Goal: Navigation & Orientation: Find specific page/section

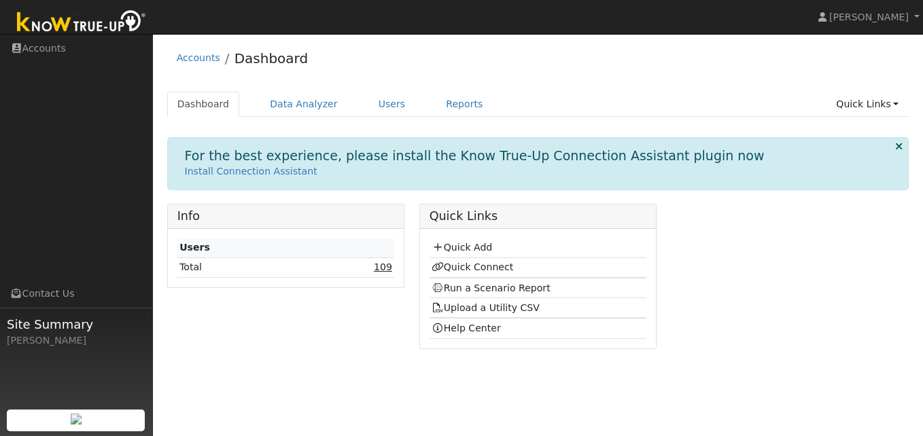
click at [380, 266] on link "109" at bounding box center [383, 267] width 18 height 11
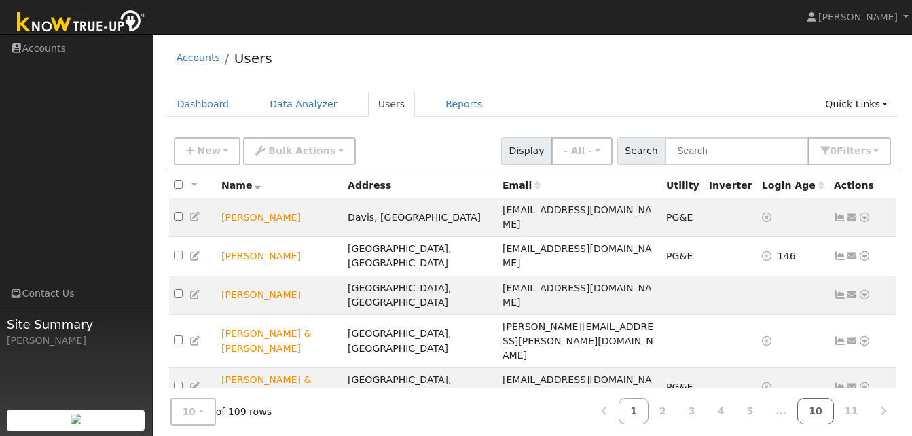
click at [824, 411] on link "10" at bounding box center [816, 411] width 37 height 26
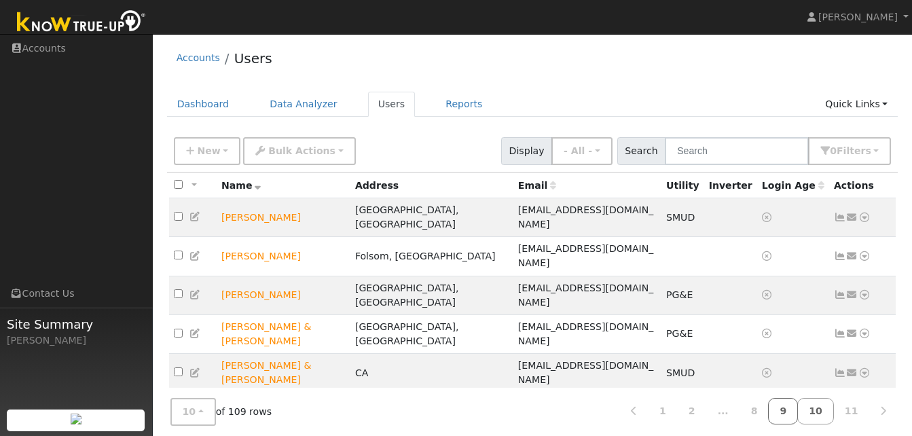
click at [794, 413] on link "9" at bounding box center [783, 411] width 30 height 26
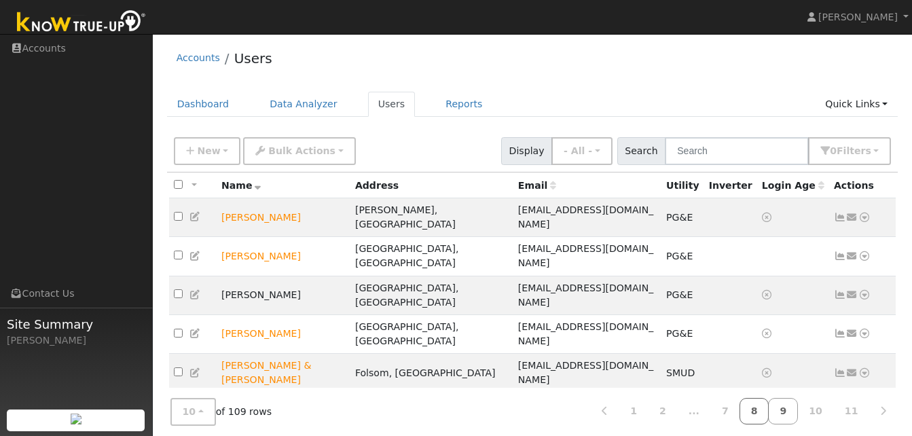
click at [767, 415] on link "8" at bounding box center [755, 411] width 30 height 26
